Goal: Transaction & Acquisition: Purchase product/service

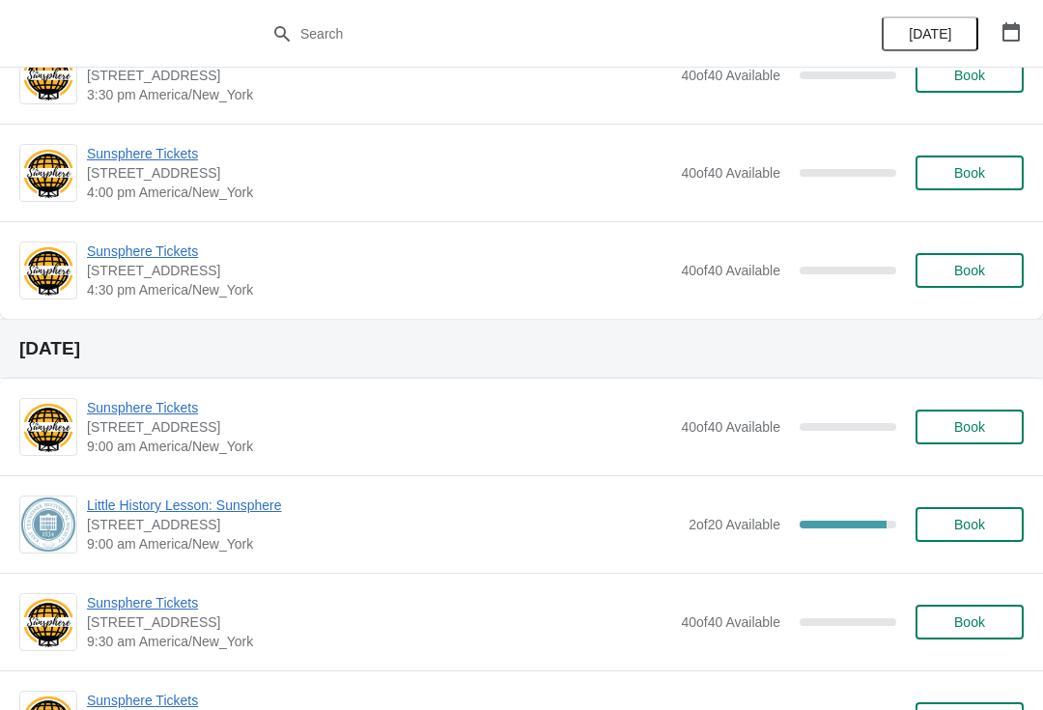
scroll to position [1032, 0]
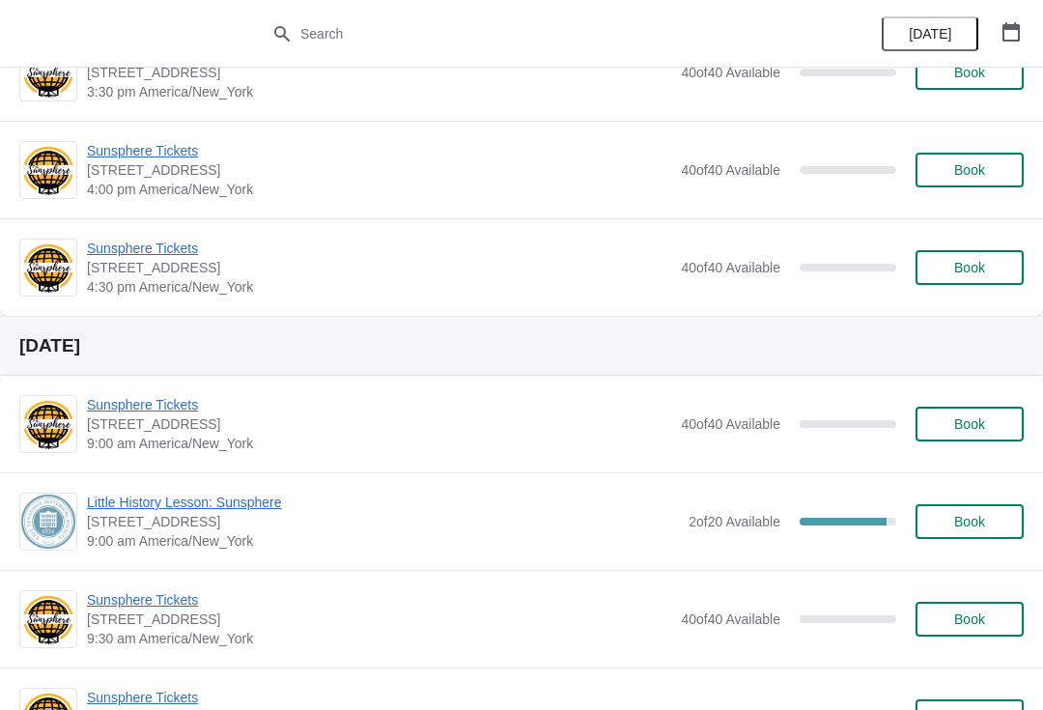
click at [183, 504] on span "Little History Lesson: Sunsphere" at bounding box center [383, 501] width 592 height 19
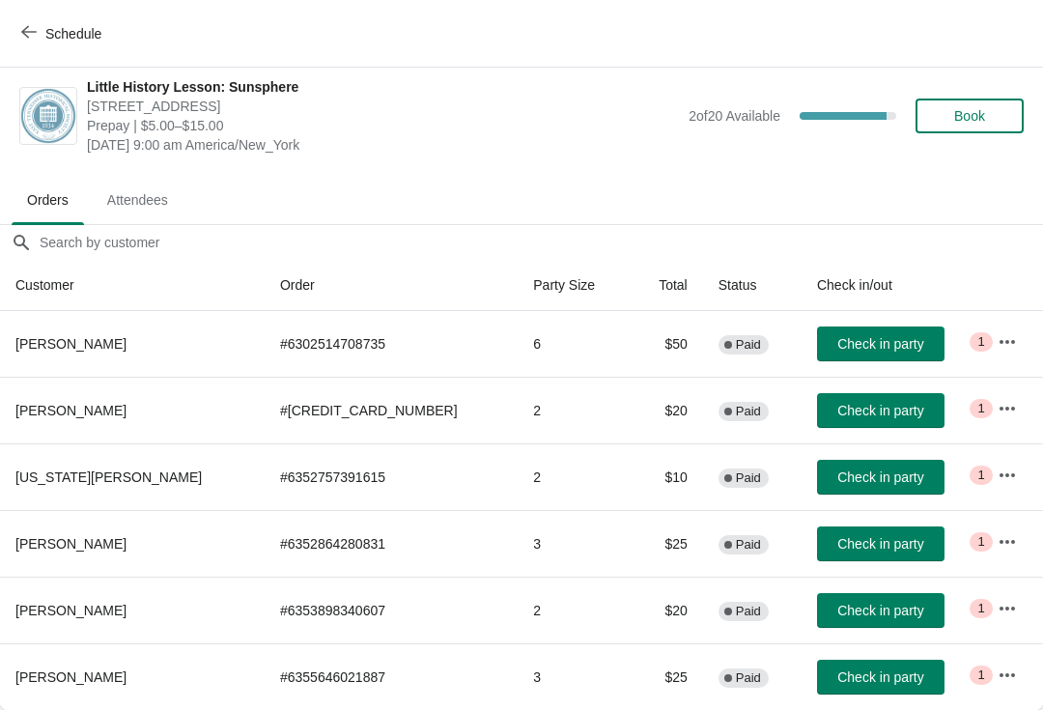
scroll to position [10, 0]
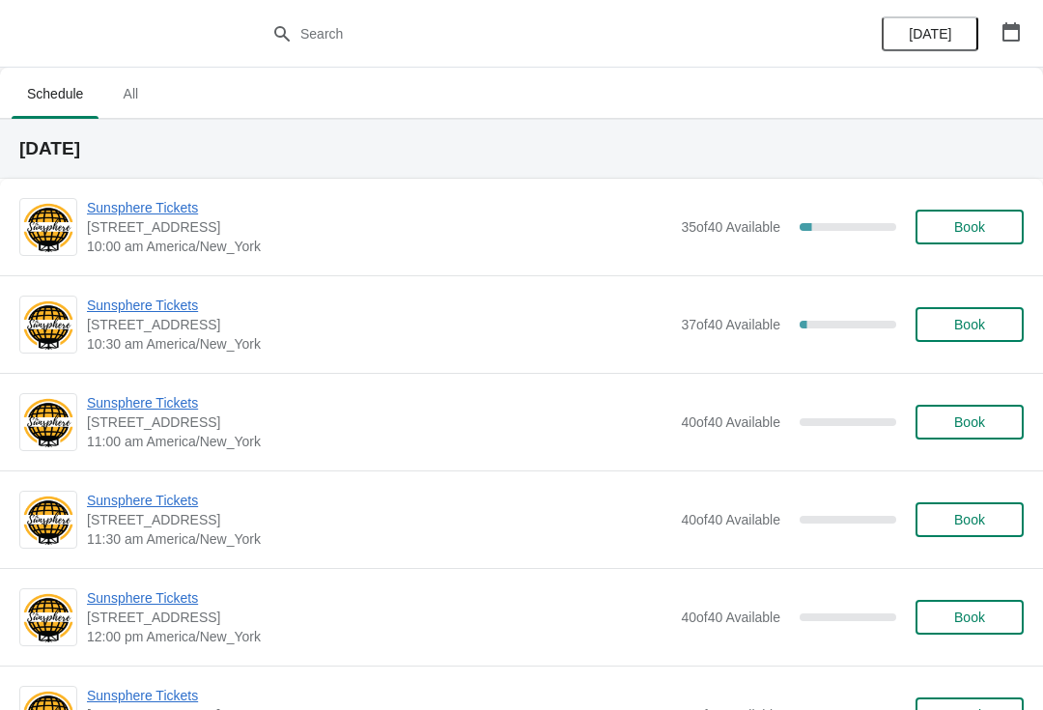
click at [1023, 29] on button "button" at bounding box center [1011, 31] width 35 height 35
click at [985, 228] on span "Book" at bounding box center [969, 226] width 31 height 15
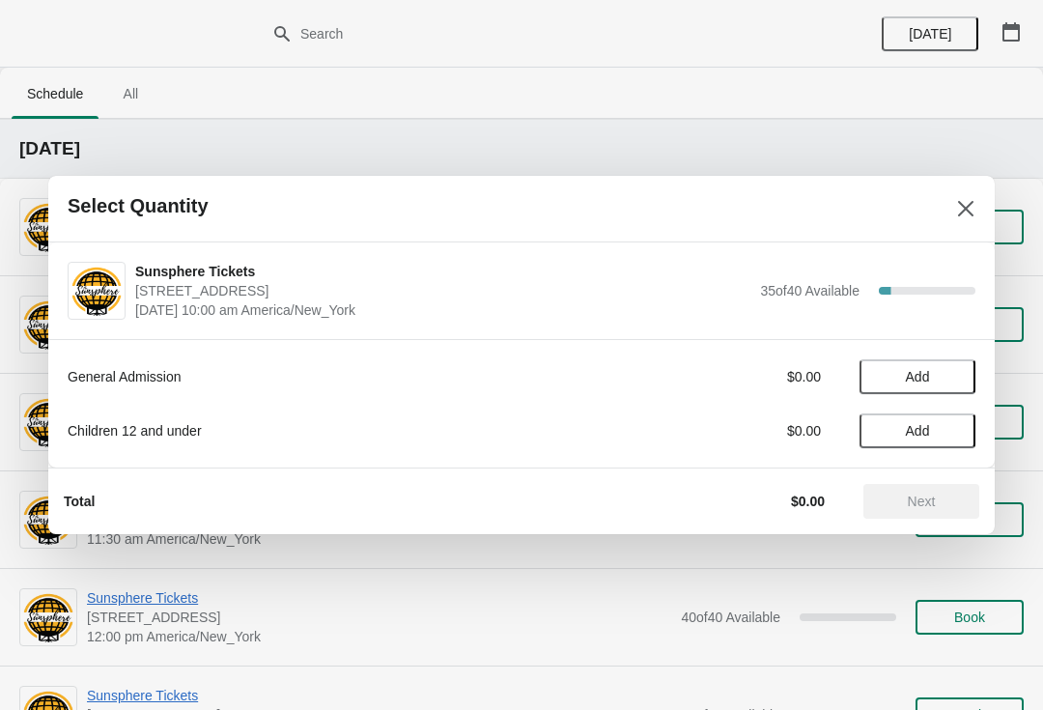
click at [970, 393] on button "Add" at bounding box center [917, 376] width 116 height 35
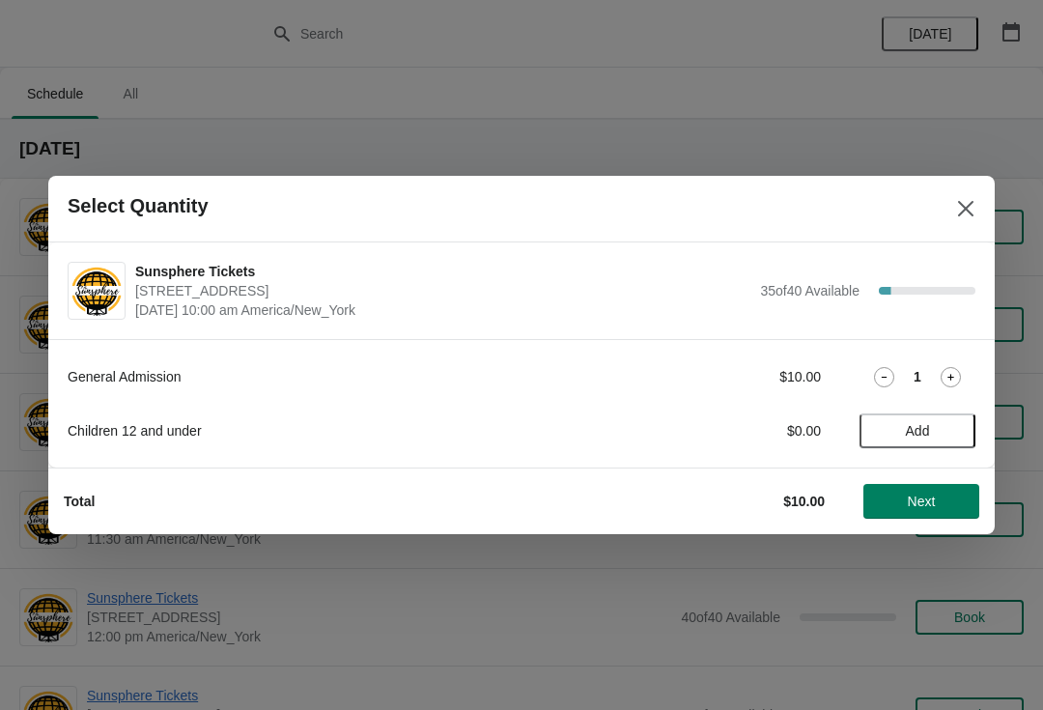
click at [958, 377] on icon at bounding box center [951, 377] width 20 height 20
click at [934, 497] on span "Next" at bounding box center [922, 500] width 28 height 15
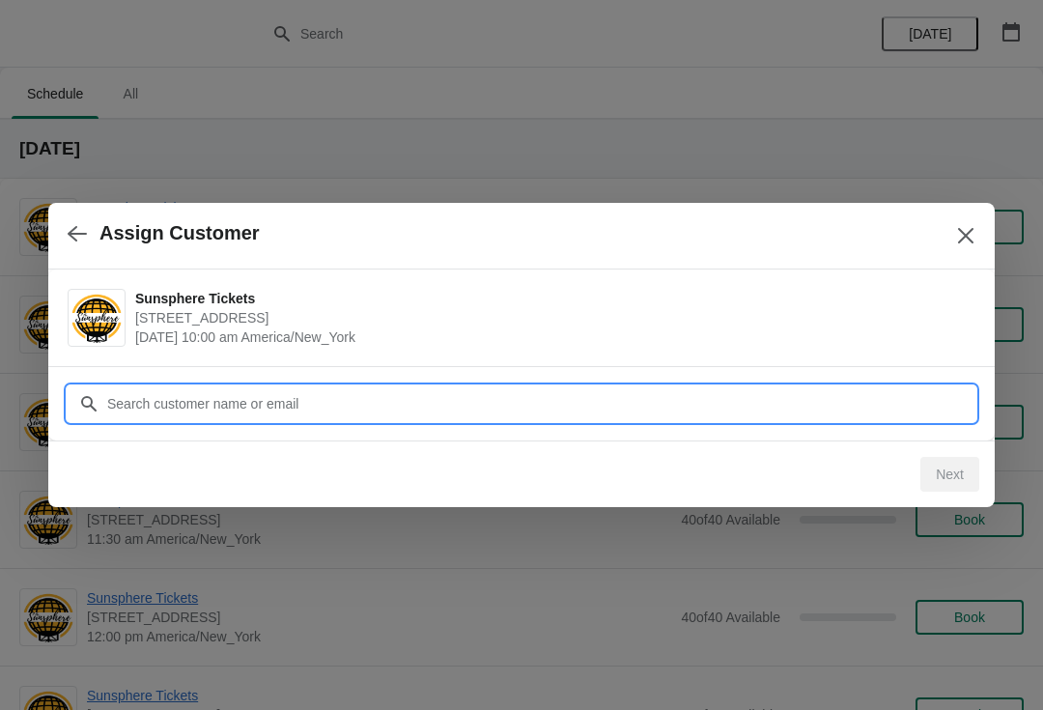
click at [849, 407] on input "Customer" at bounding box center [540, 403] width 869 height 35
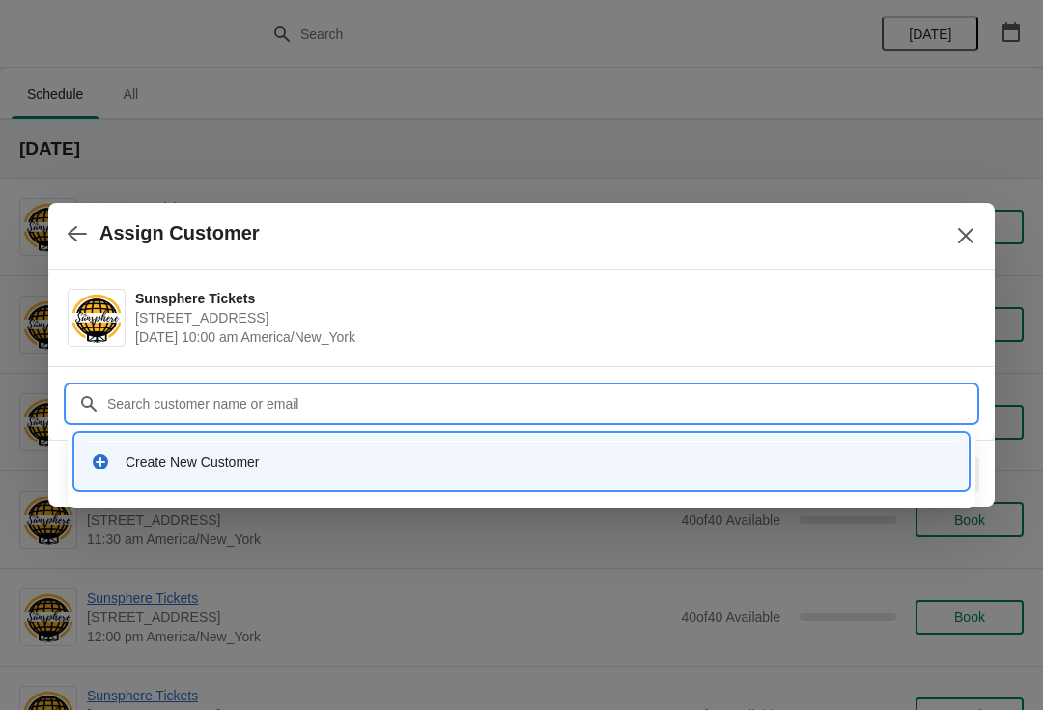
click at [403, 464] on div "Create New Customer" at bounding box center [539, 461] width 827 height 19
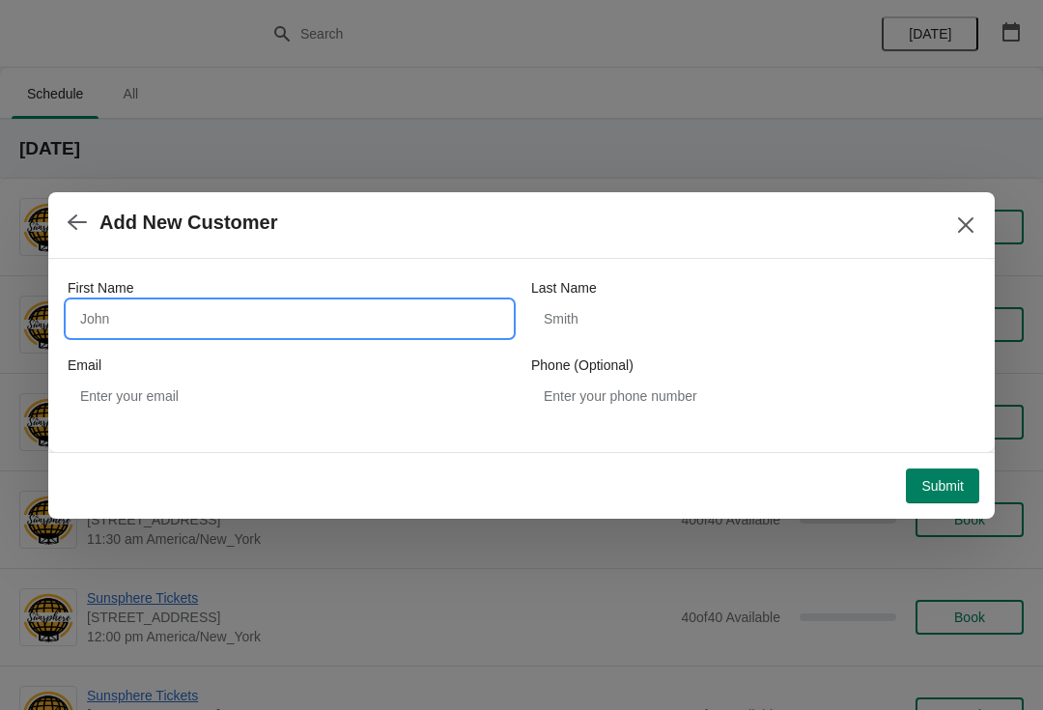
click at [162, 335] on input "First Name" at bounding box center [290, 318] width 444 height 35
type input "W"
click at [947, 461] on div "Submit" at bounding box center [517, 482] width 923 height 42
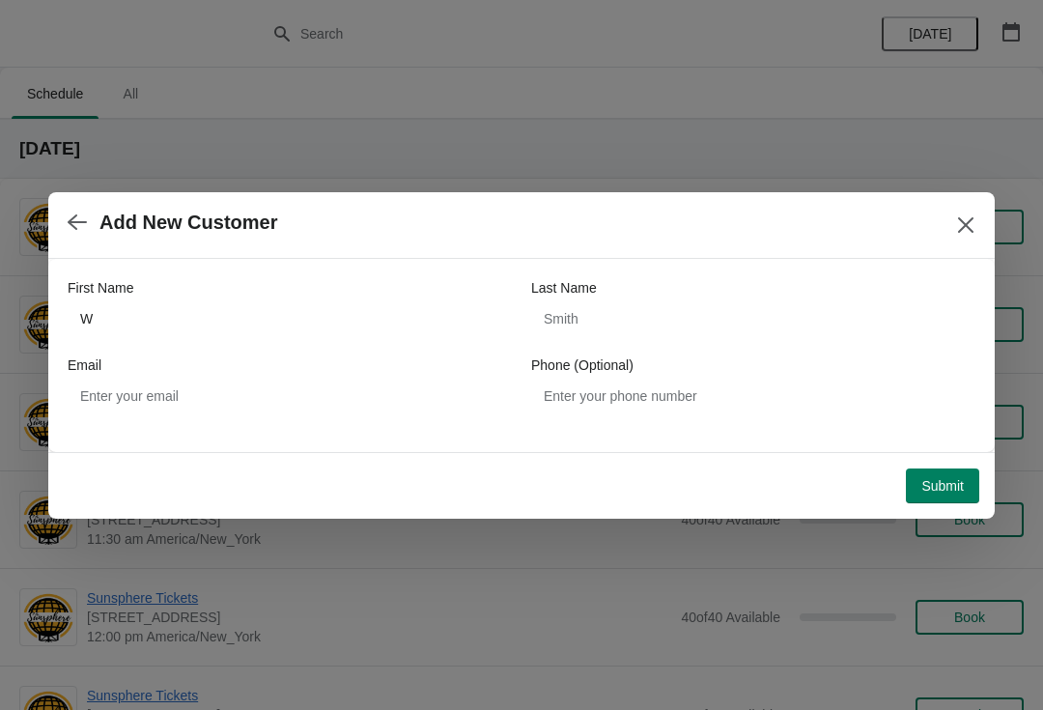
click at [933, 475] on button "Submit" at bounding box center [942, 485] width 73 height 35
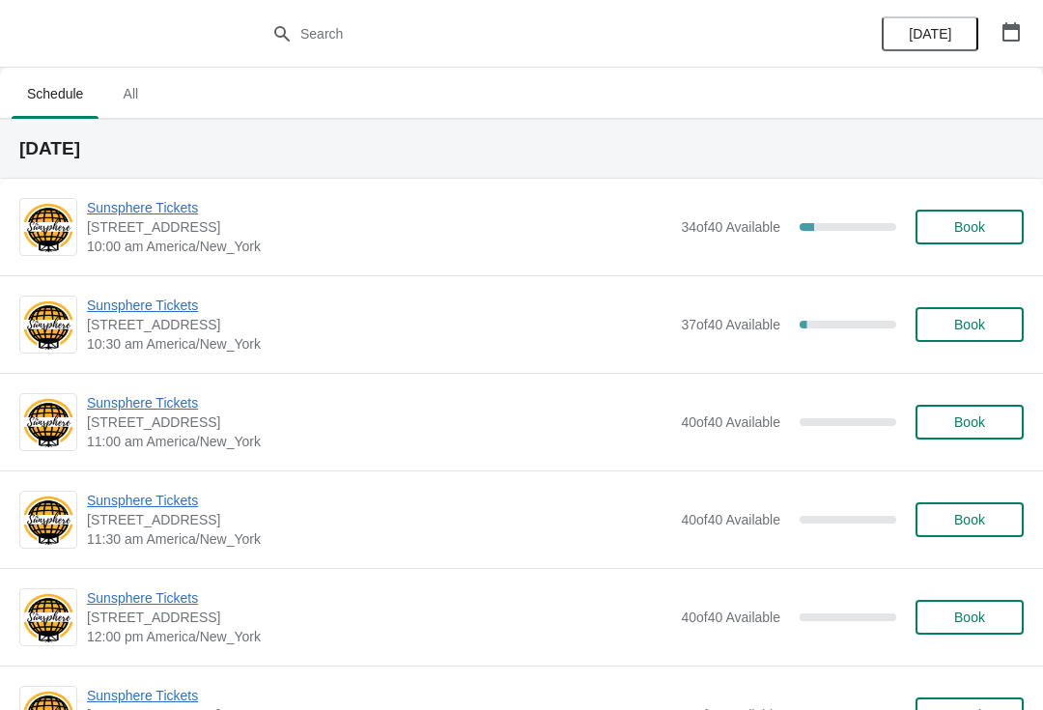
click at [141, 194] on div "Sunsphere Tickets 810 Clinch Avenue, Knoxville, TN, USA 10:00 am America/New_Yo…" at bounding box center [521, 227] width 1043 height 97
click at [126, 208] on span "Sunsphere Tickets" at bounding box center [379, 207] width 584 height 19
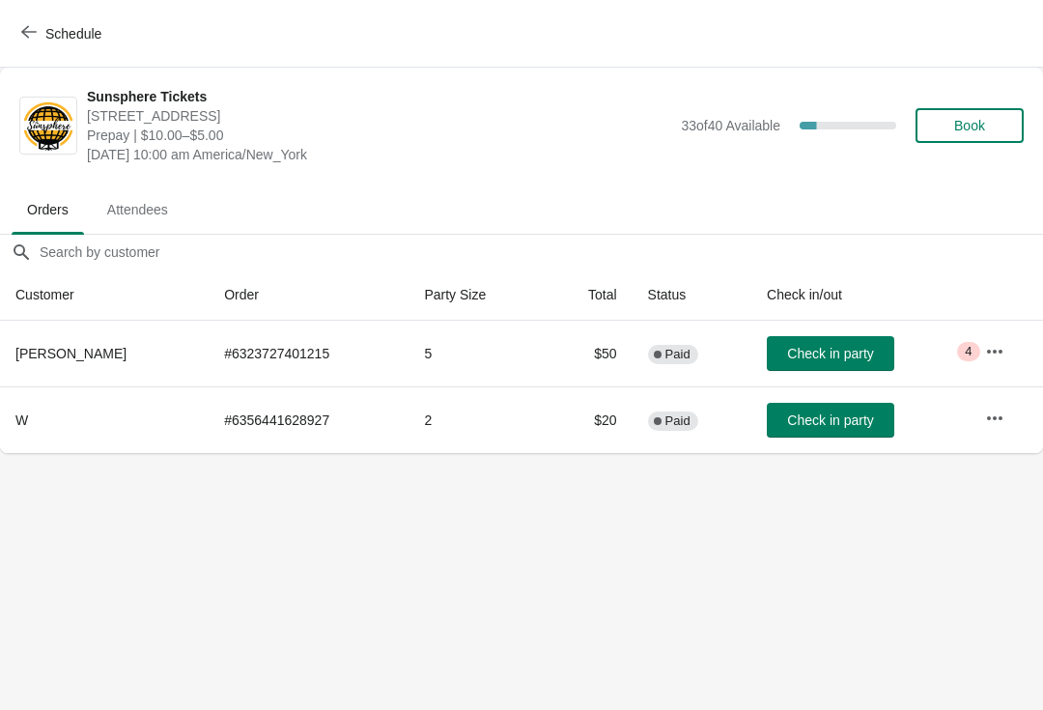
click at [513, 526] on body "Schedule Sunsphere Tickets 810 Clinch Avenue, Knoxville, TN, USA Prepay | $10.0…" at bounding box center [521, 355] width 1043 height 710
click at [803, 351] on span "Check in party" at bounding box center [830, 353] width 86 height 15
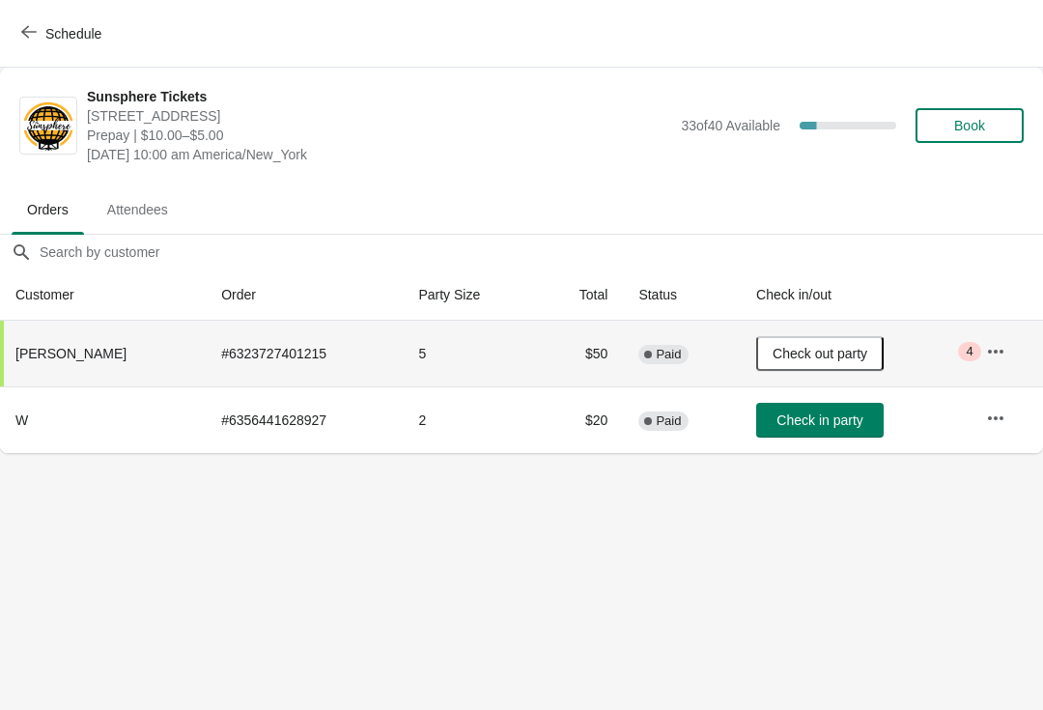
click at [974, 115] on button "Book" at bounding box center [969, 125] width 108 height 35
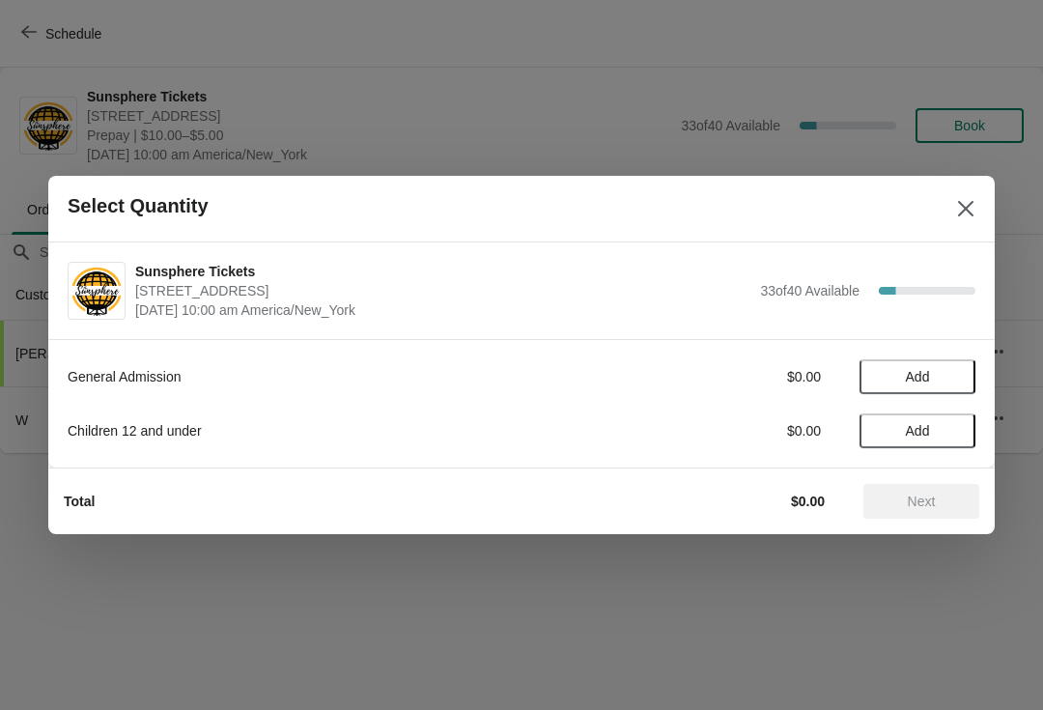
click at [940, 379] on span "Add" at bounding box center [917, 376] width 81 height 15
click at [944, 425] on span "Add" at bounding box center [917, 430] width 81 height 15
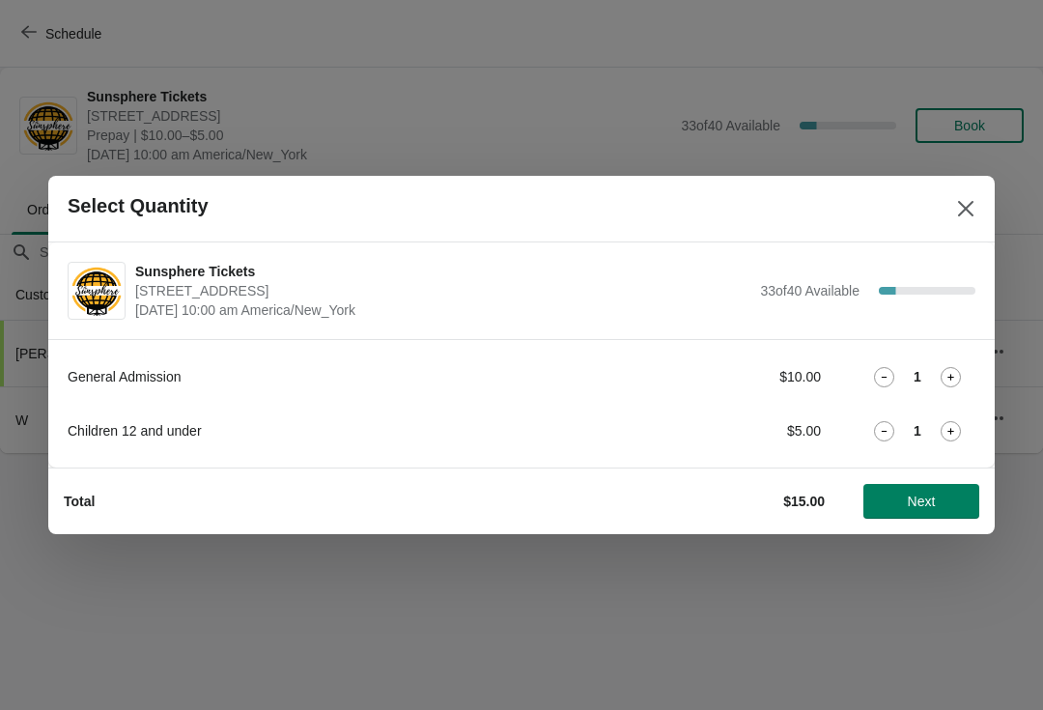
click at [935, 493] on span "Next" at bounding box center [922, 500] width 28 height 15
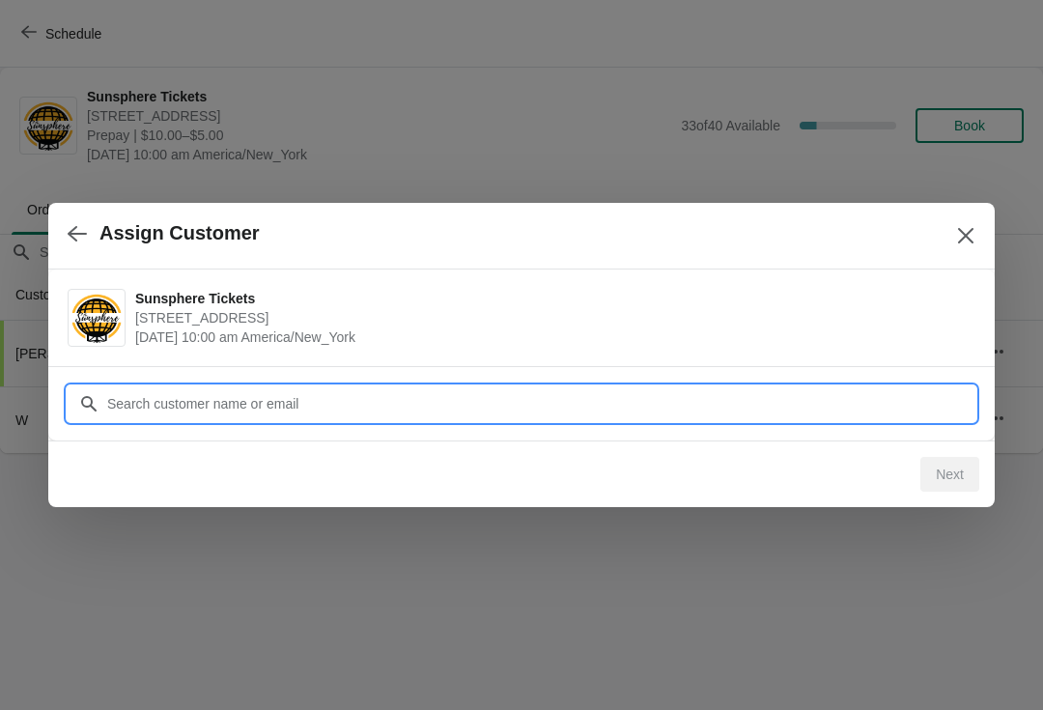
click at [863, 400] on input "Customer" at bounding box center [540, 403] width 869 height 35
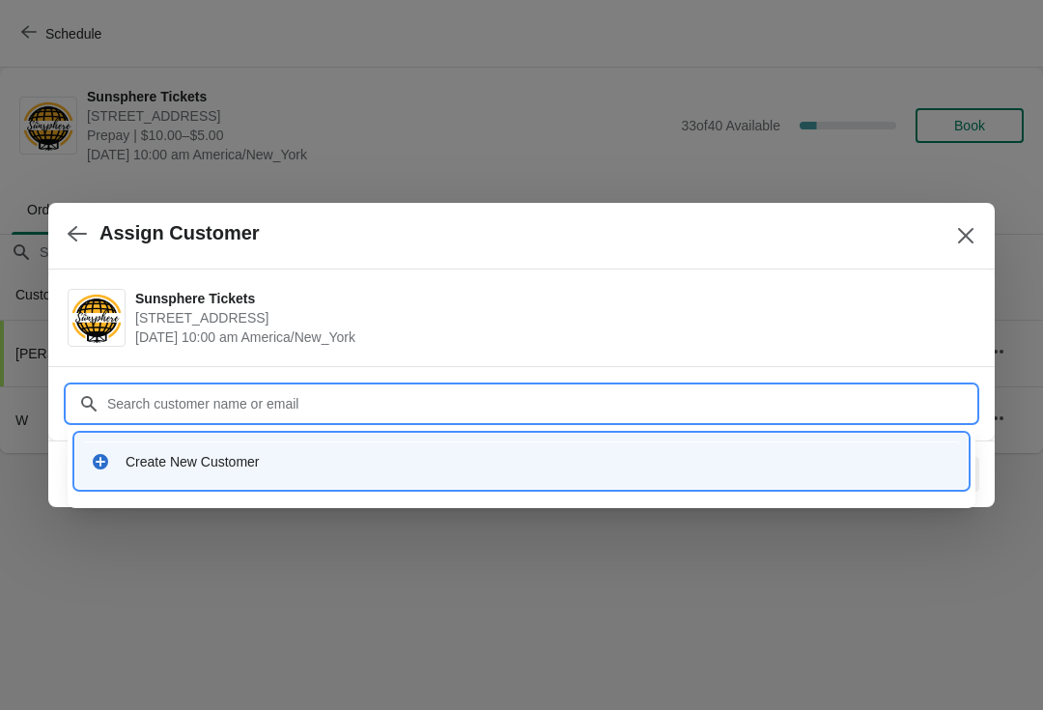
click at [402, 455] on div "Create New Customer" at bounding box center [539, 461] width 827 height 19
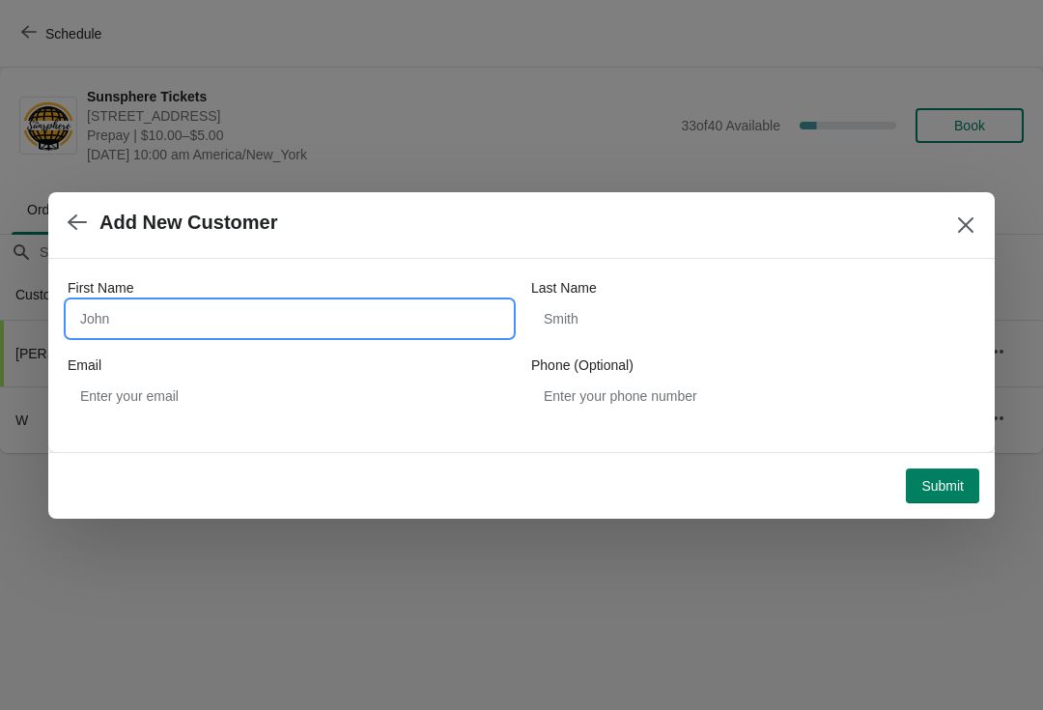
click at [246, 323] on input "First Name" at bounding box center [290, 318] width 444 height 35
type input "W"
click at [926, 474] on button "Submit" at bounding box center [942, 485] width 73 height 35
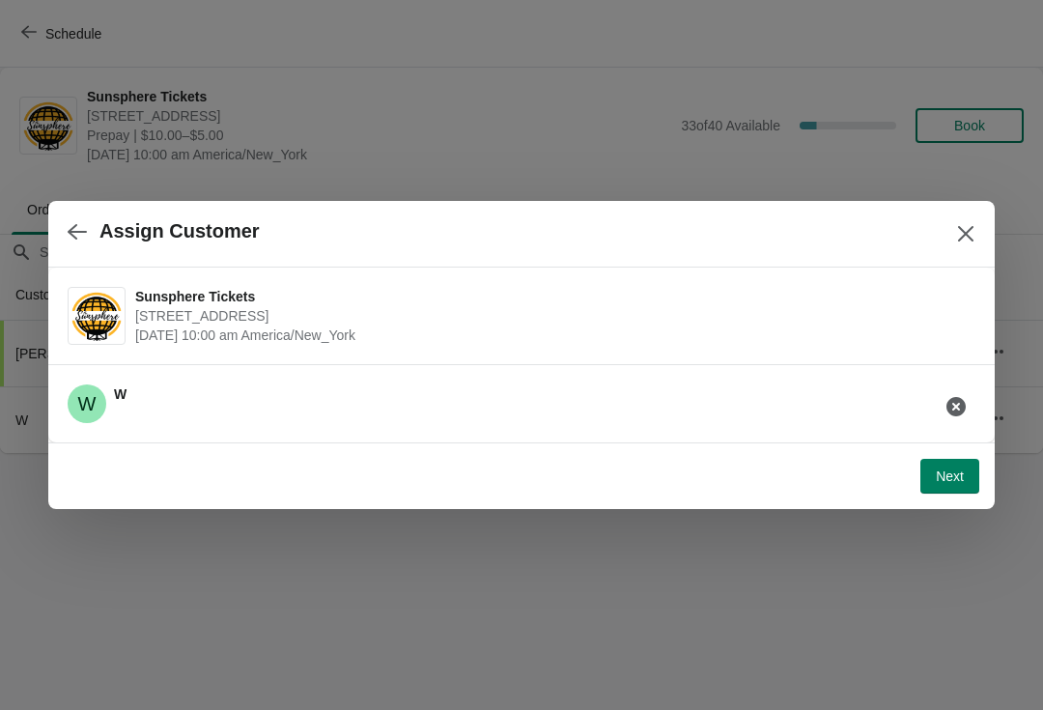
click at [947, 472] on span "Next" at bounding box center [950, 475] width 28 height 15
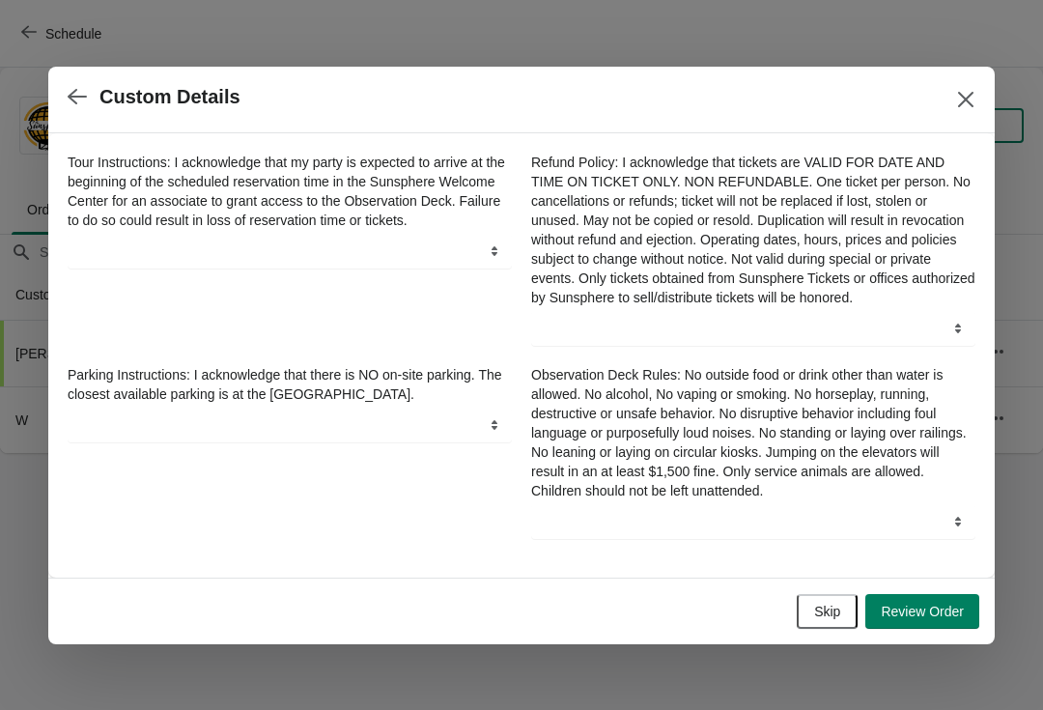
click at [830, 616] on span "Skip" at bounding box center [827, 611] width 26 height 15
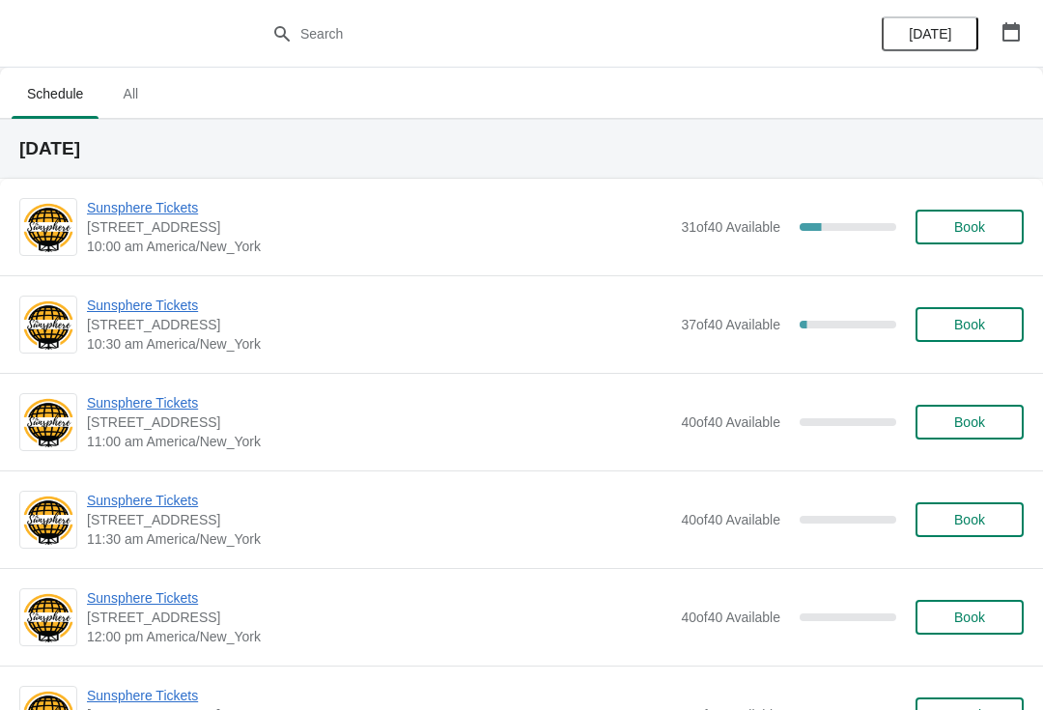
click at [976, 242] on button "Book" at bounding box center [969, 227] width 108 height 35
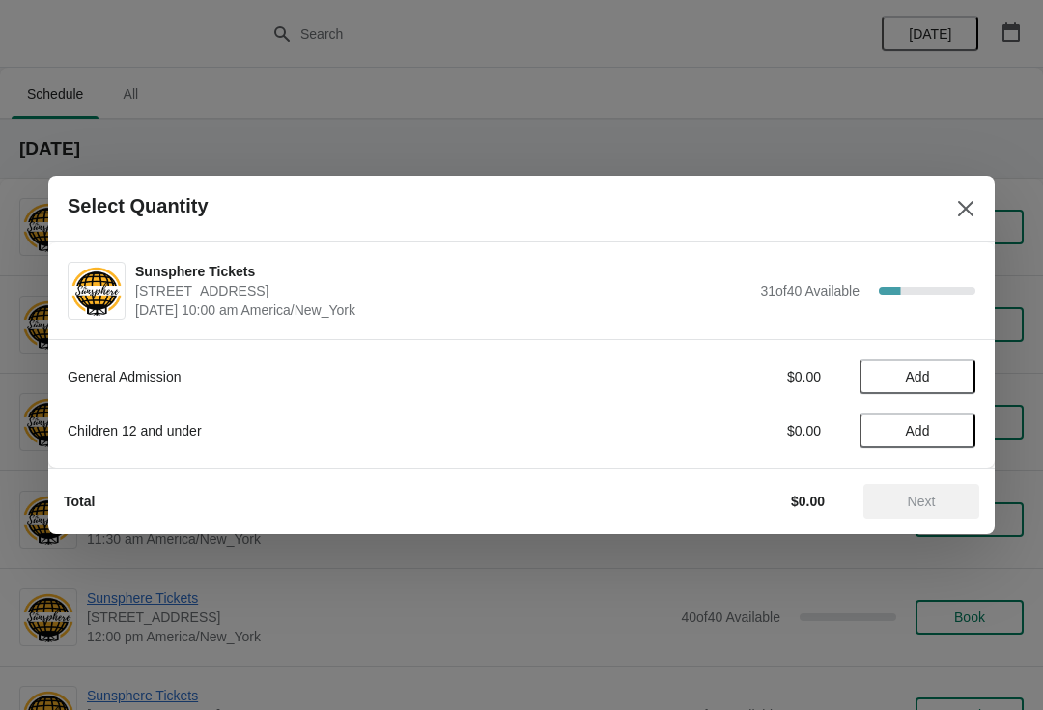
click at [926, 374] on span "Add" at bounding box center [918, 376] width 24 height 15
click at [955, 498] on span "Next" at bounding box center [921, 500] width 85 height 15
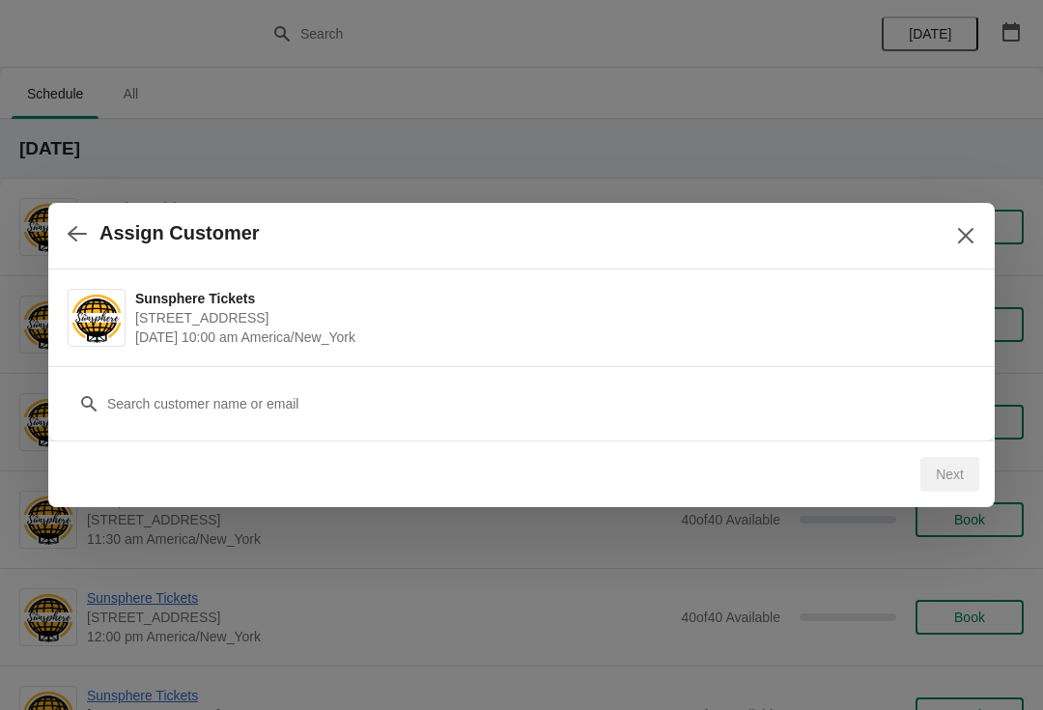
click at [655, 378] on div "Customer" at bounding box center [522, 394] width 908 height 54
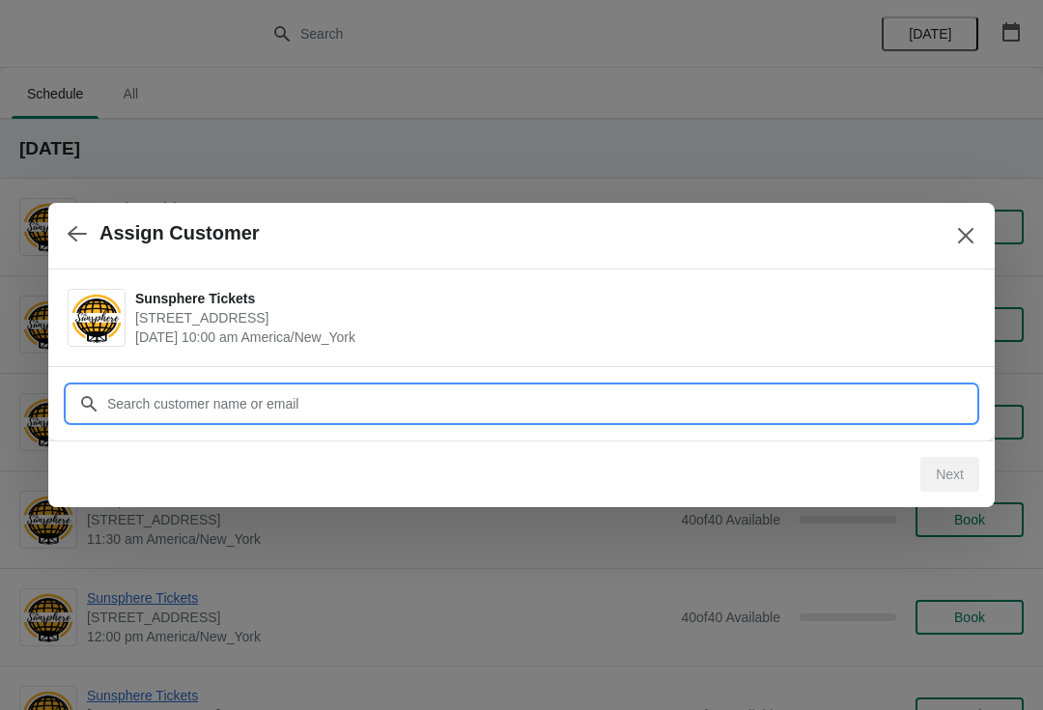
click at [545, 404] on input "Customer" at bounding box center [540, 403] width 869 height 35
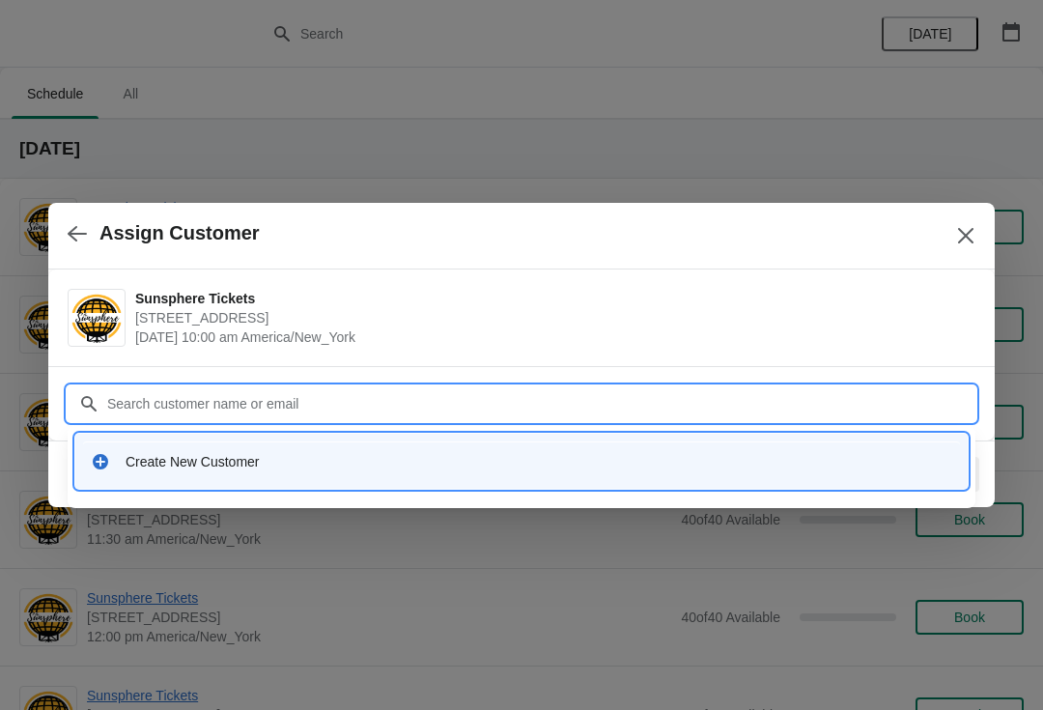
click at [520, 464] on div "Create New Customer" at bounding box center [539, 461] width 827 height 19
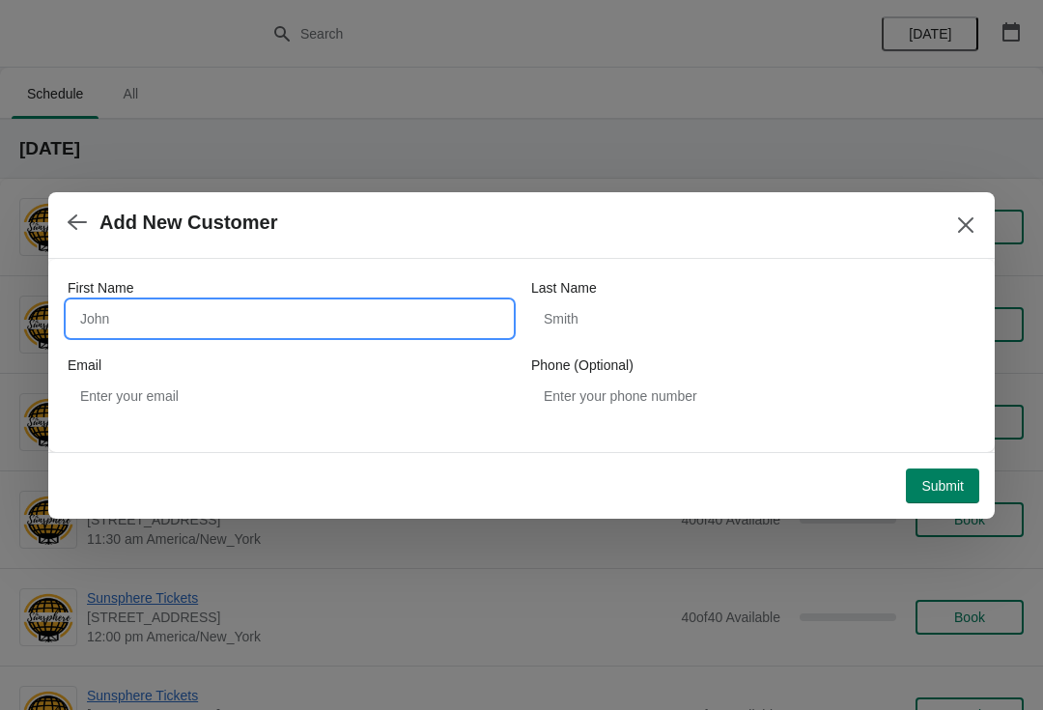
click at [306, 331] on input "First Name" at bounding box center [290, 318] width 444 height 35
type input "W"
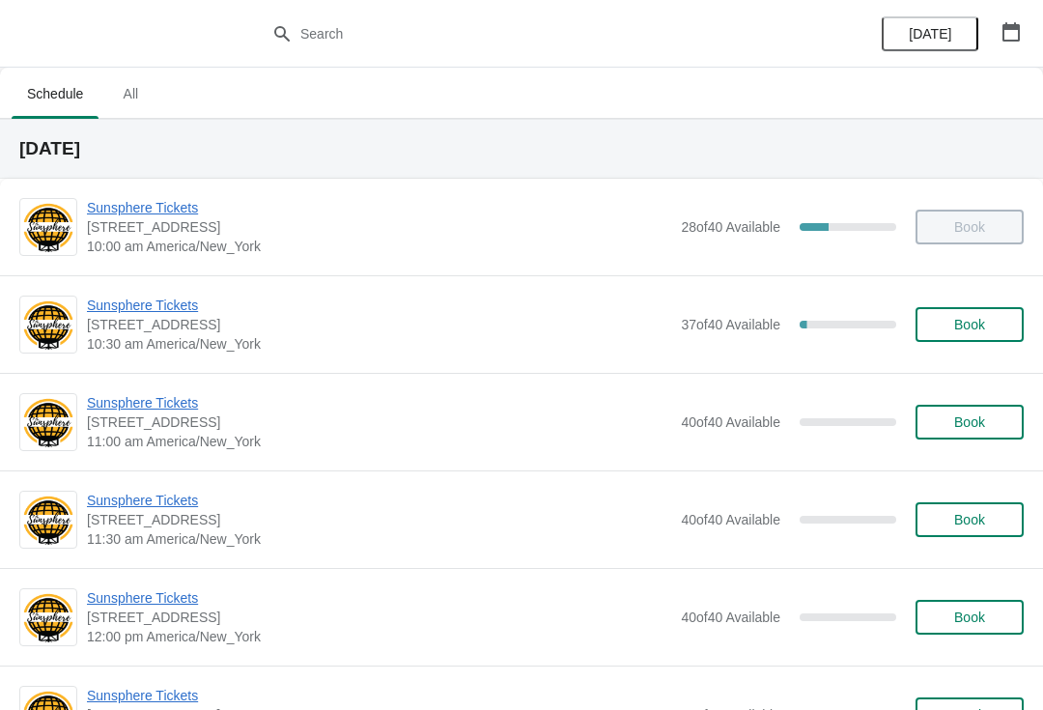
click at [171, 309] on span "Sunsphere Tickets" at bounding box center [379, 304] width 584 height 19
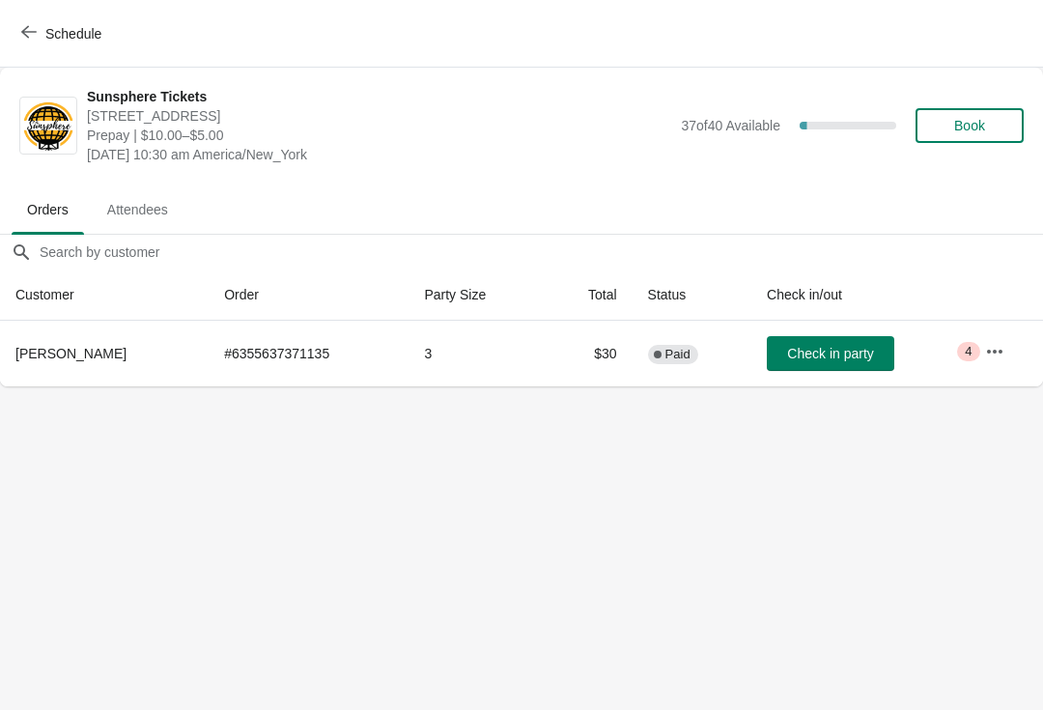
click at [809, 352] on span "Check in party" at bounding box center [830, 353] width 86 height 15
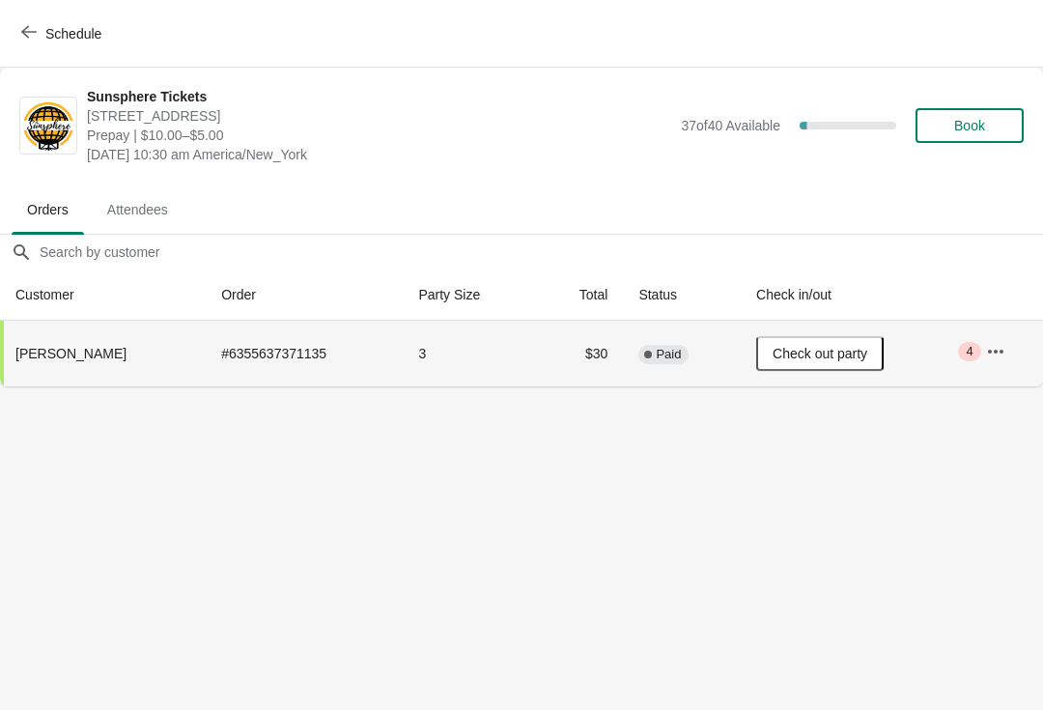
click at [965, 134] on button "Book" at bounding box center [969, 125] width 108 height 35
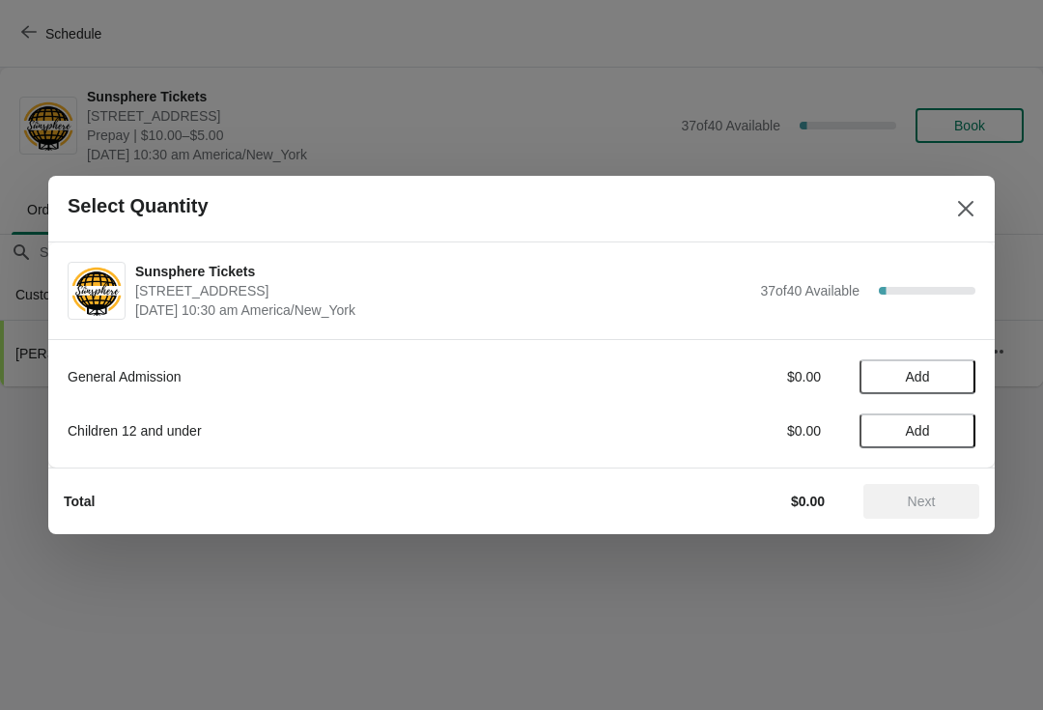
click at [928, 367] on button "Add" at bounding box center [917, 376] width 116 height 35
click at [935, 406] on div "General Admission $10.00 1 Children 12 and under $0.00 Add" at bounding box center [522, 394] width 908 height 108
click at [957, 373] on icon at bounding box center [951, 377] width 20 height 20
click at [944, 497] on span "Next" at bounding box center [921, 500] width 85 height 15
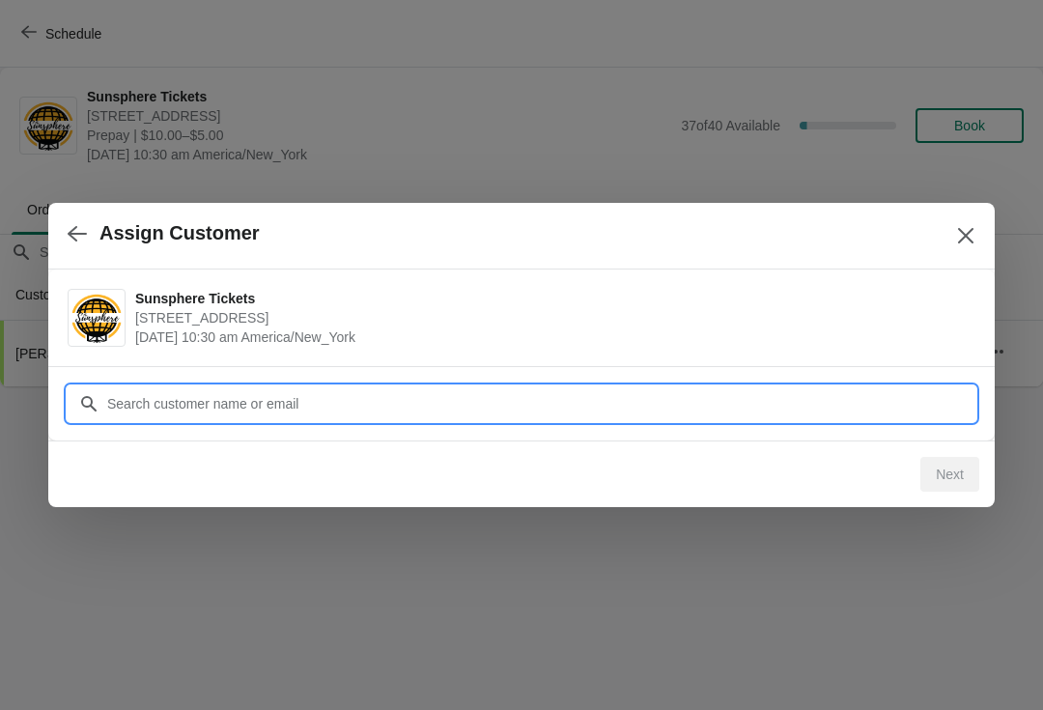
click at [550, 386] on div "Assign Customer Sunsphere Tickets [STREET_ADDRESS] [DATE] 10:30 am America/New_…" at bounding box center [521, 386] width 1043 height 0
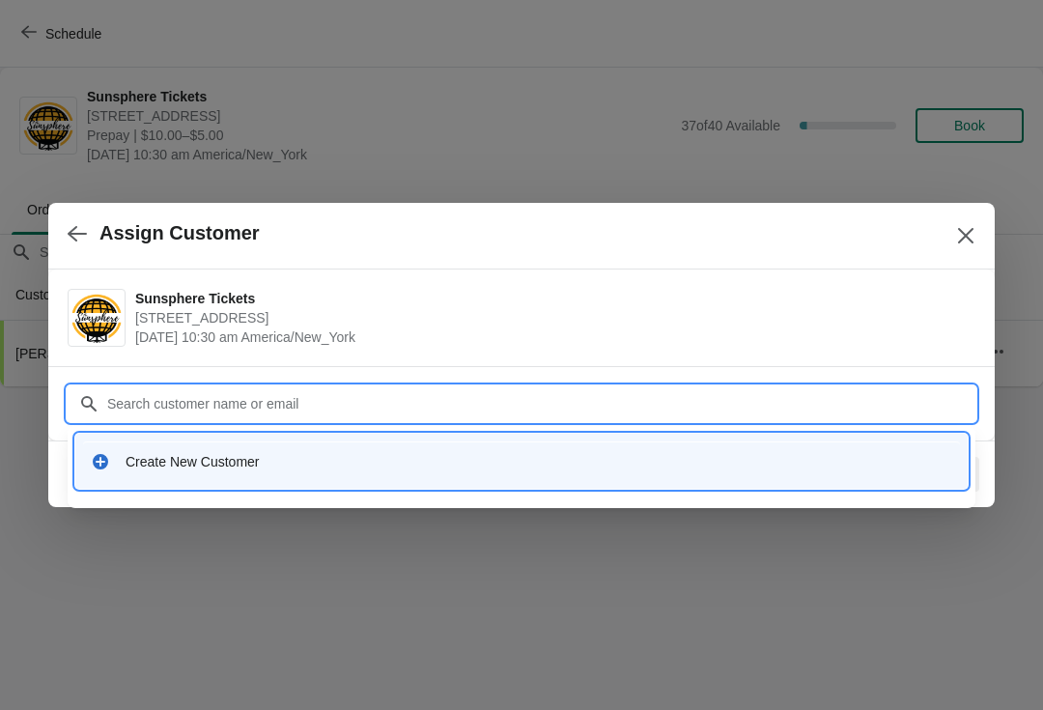
click at [351, 461] on div "Create New Customer" at bounding box center [539, 461] width 827 height 19
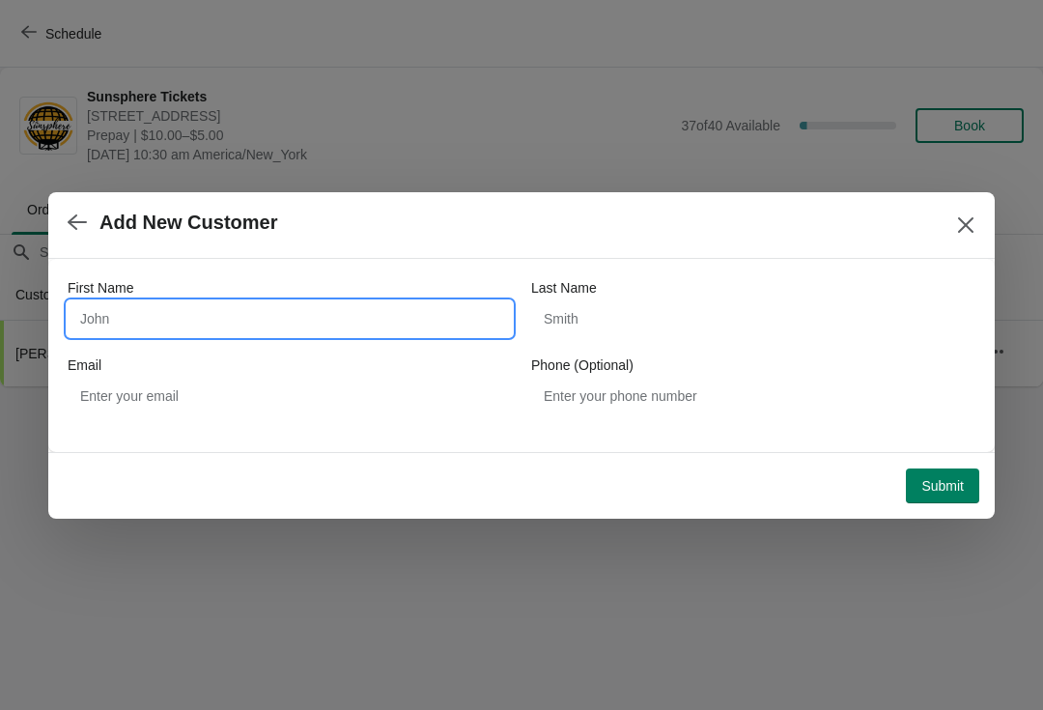
click at [243, 323] on input "First Name" at bounding box center [290, 318] width 444 height 35
type input "W"
click at [970, 468] on button "Submit" at bounding box center [942, 485] width 73 height 35
